Goal: Task Accomplishment & Management: Complete application form

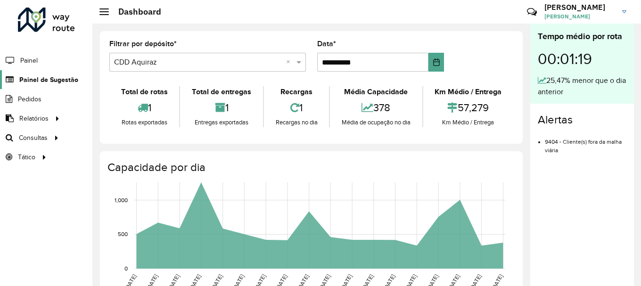
click at [50, 77] on span "Painel de Sugestão" at bounding box center [48, 80] width 59 height 10
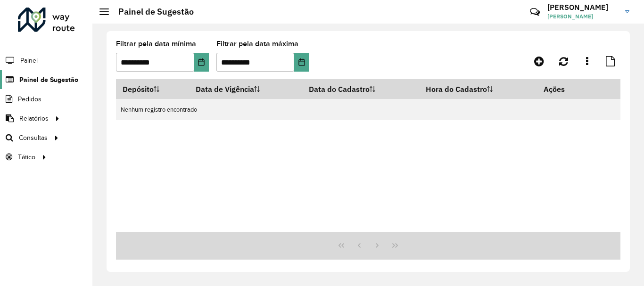
click at [63, 80] on span "Painel de Sugestão" at bounding box center [48, 80] width 59 height 10
click at [539, 60] on icon at bounding box center [539, 61] width 10 height 11
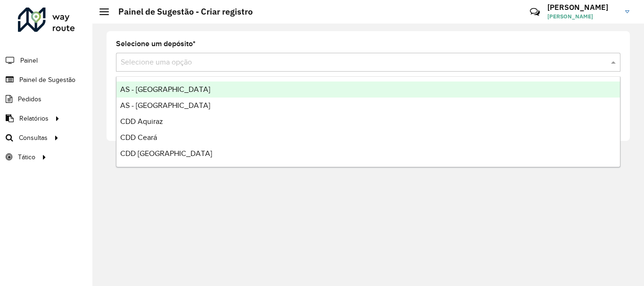
click at [193, 63] on input "text" at bounding box center [359, 62] width 476 height 11
click at [153, 87] on span "AS - [GEOGRAPHIC_DATA]" at bounding box center [165, 89] width 90 height 8
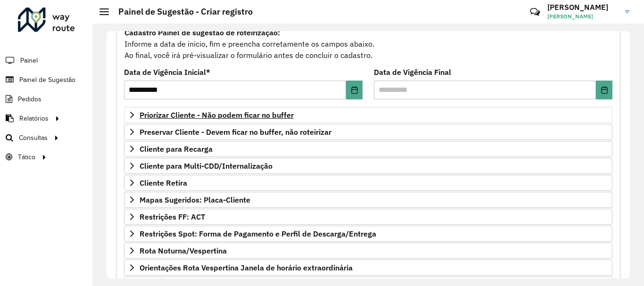
scroll to position [141, 0]
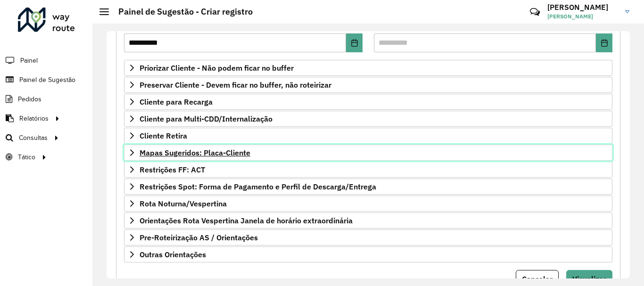
click at [163, 152] on span "Mapas Sugeridos: Placa-Cliente" at bounding box center [195, 153] width 111 height 8
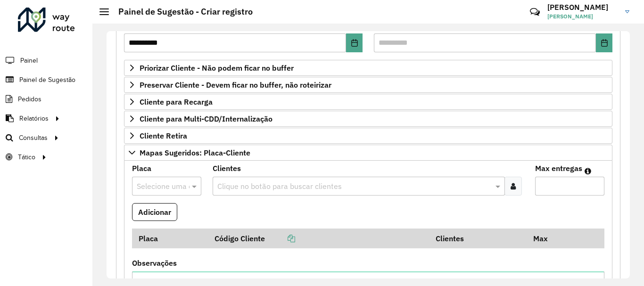
click at [256, 188] on input "text" at bounding box center [354, 186] width 278 height 11
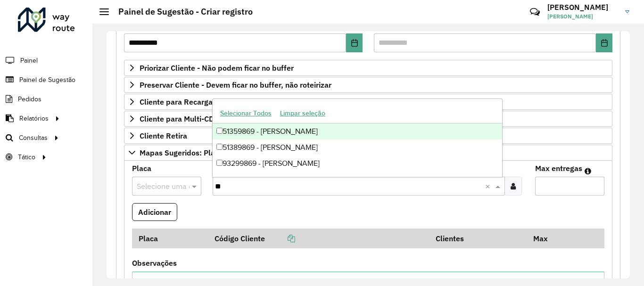
type input "*"
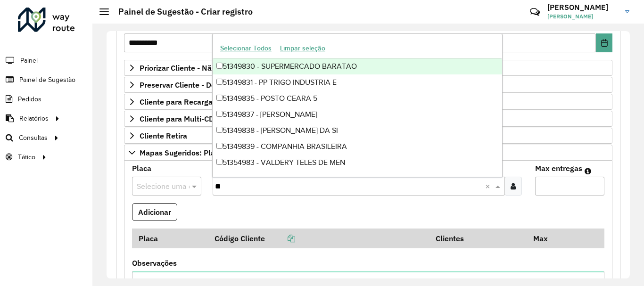
type input "*"
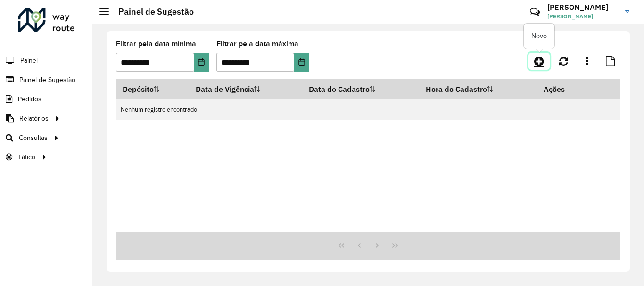
click at [539, 60] on icon at bounding box center [539, 61] width 10 height 11
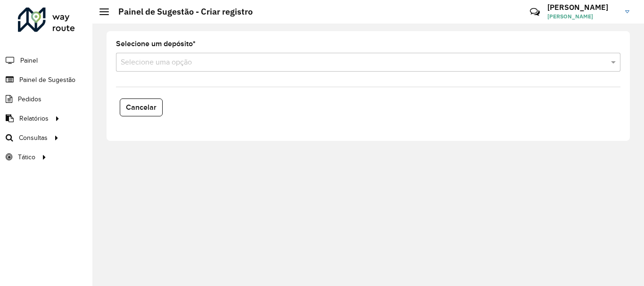
click at [190, 62] on input "text" at bounding box center [359, 62] width 476 height 11
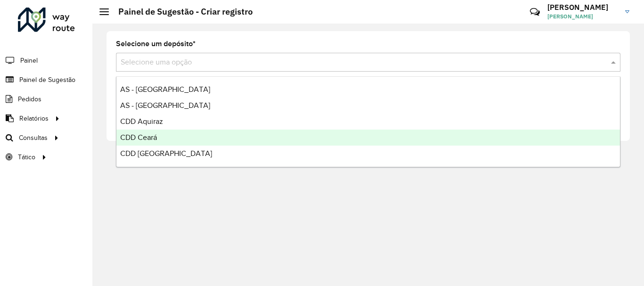
click at [140, 137] on span "CDD Ceará" at bounding box center [138, 137] width 37 height 8
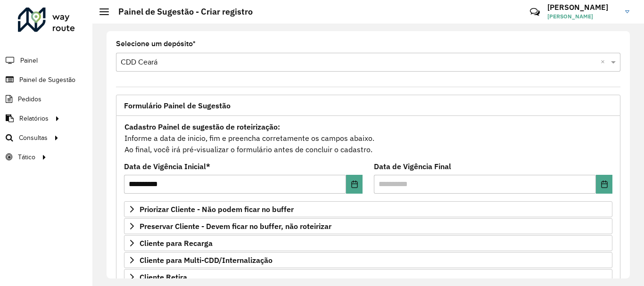
scroll to position [94, 0]
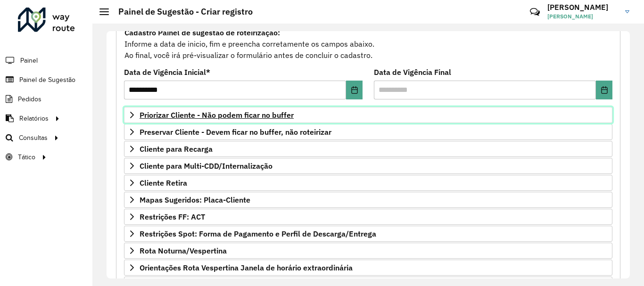
click at [180, 113] on span "Priorizar Cliente - Não podem ficar no buffer" at bounding box center [217, 115] width 154 height 8
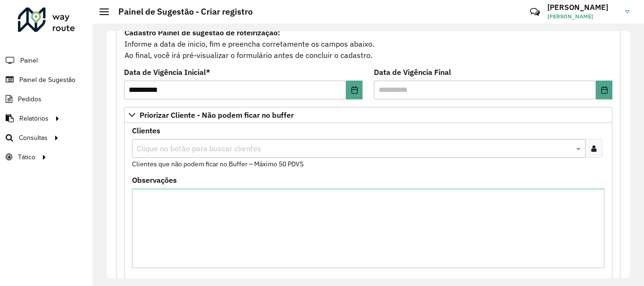
click at [196, 152] on input "text" at bounding box center [353, 148] width 439 height 11
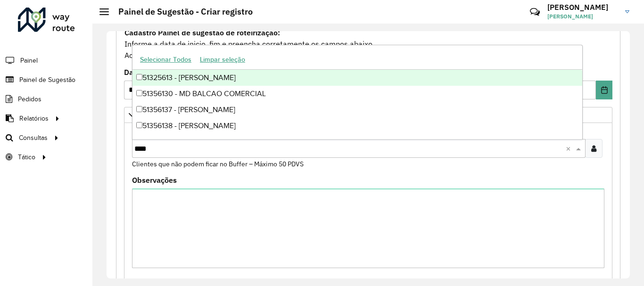
type input "*****"
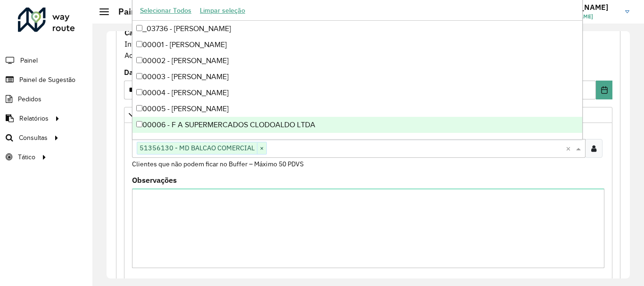
click at [611, 166] on div "**********" at bounding box center [368, 263] width 504 height 483
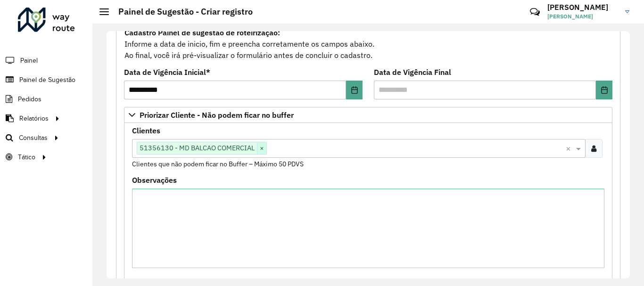
click at [264, 149] on span "×" at bounding box center [261, 148] width 9 height 11
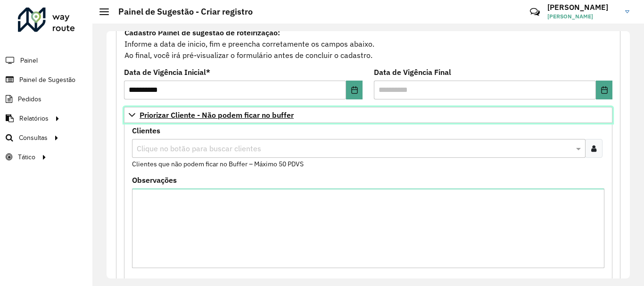
click at [127, 108] on link "Priorizar Cliente - Não podem ficar no buffer" at bounding box center [368, 115] width 488 height 16
click at [131, 117] on icon at bounding box center [132, 115] width 8 height 8
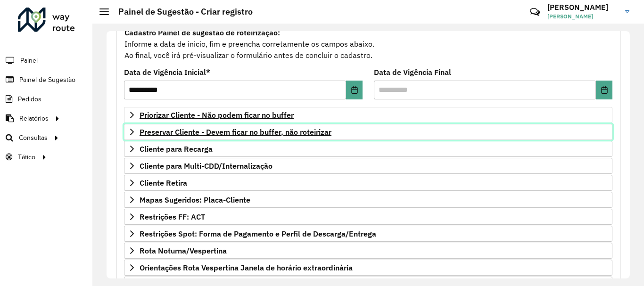
click at [140, 136] on span "Preservar Cliente - Devem ficar no buffer, não roteirizar" at bounding box center [236, 132] width 192 height 8
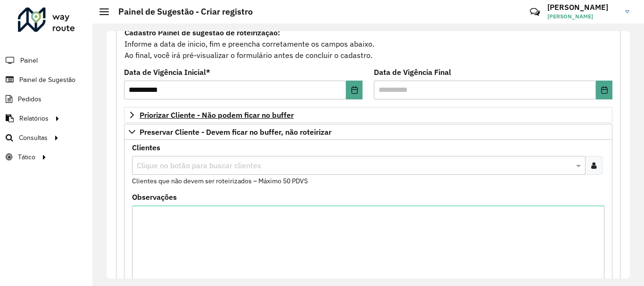
click at [194, 166] on input "text" at bounding box center [353, 165] width 439 height 11
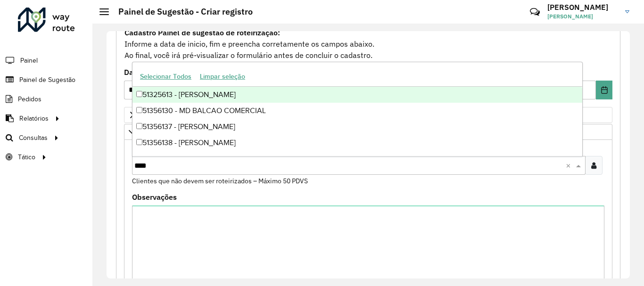
type input "*****"
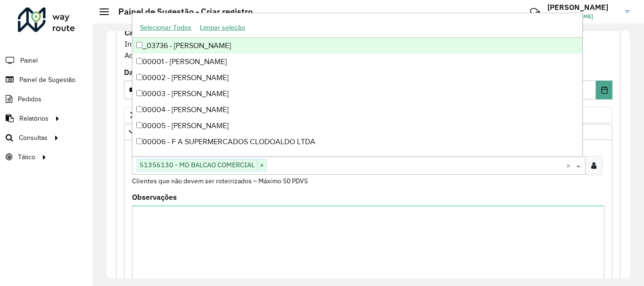
click at [620, 178] on div "**********" at bounding box center [368, 252] width 516 height 504
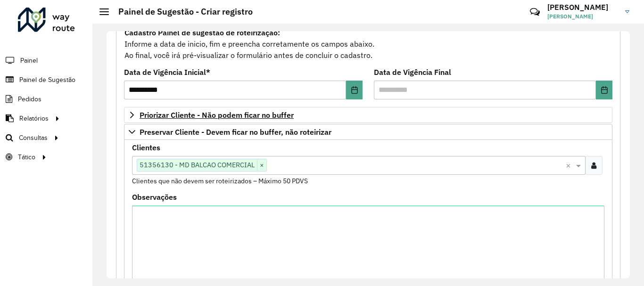
scroll to position [341, 0]
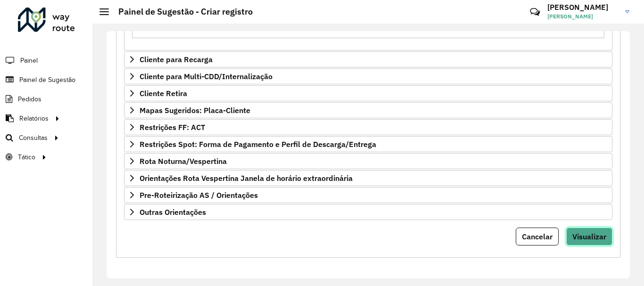
click at [592, 239] on span "Visualizar" at bounding box center [589, 236] width 34 height 9
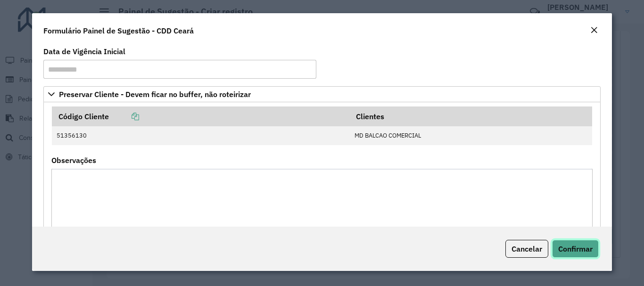
click at [583, 255] on button "Confirmar" at bounding box center [575, 249] width 47 height 18
